Goal: Navigation & Orientation: Find specific page/section

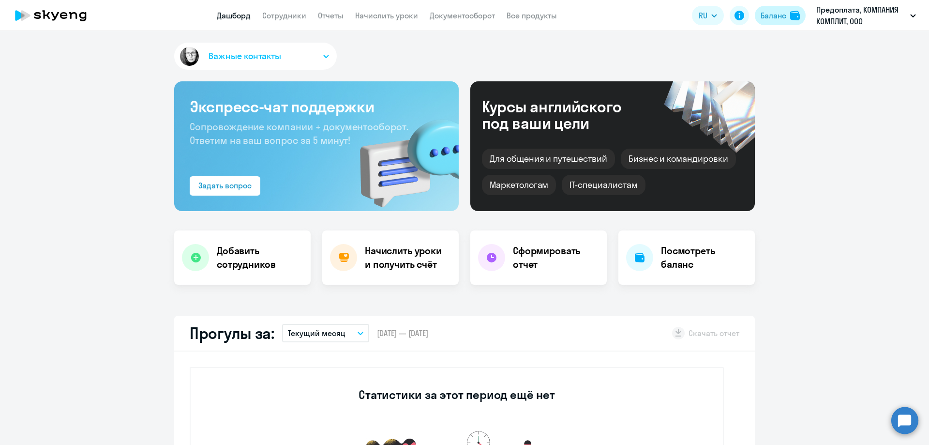
click at [771, 15] on div "Баланс" at bounding box center [773, 16] width 26 height 12
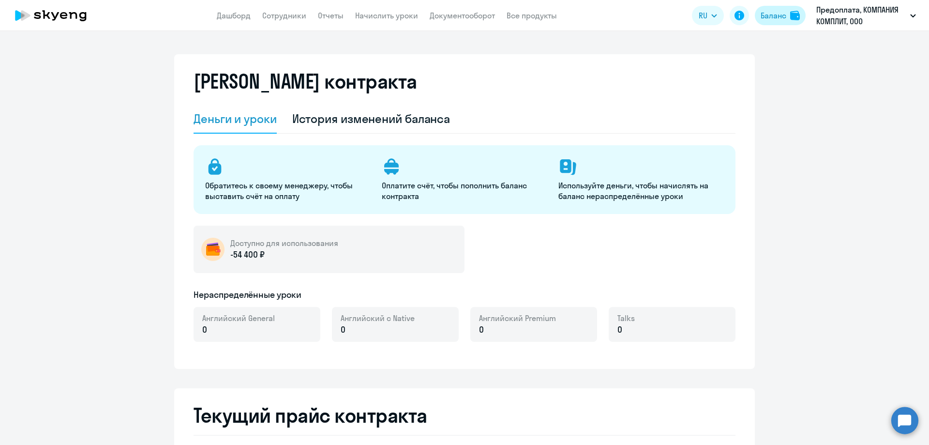
select select "english_adult_not_native_speaker"
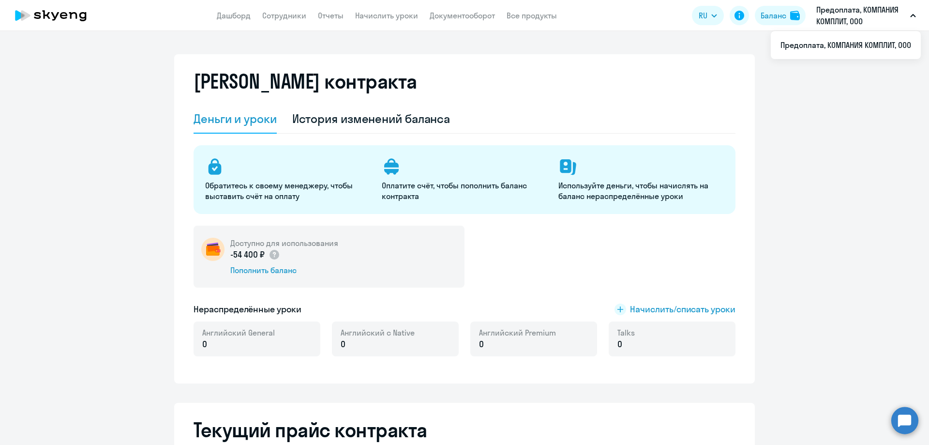
click at [830, 6] on p "Предоплата, КОМПАНИЯ КОМПЛИТ, ООО" at bounding box center [861, 15] width 90 height 23
click at [286, 18] on link "Сотрудники" at bounding box center [284, 16] width 44 height 10
select select "30"
